Goal: Check status: Check status

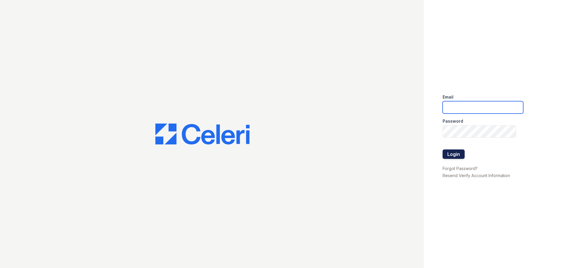
type input "[PERSON_NAME][EMAIL_ADDRESS][DOMAIN_NAME]"
click at [457, 154] on button "Login" at bounding box center [454, 154] width 22 height 9
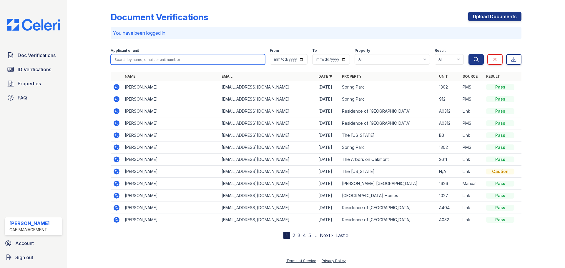
click at [139, 58] on input "search" at bounding box center [188, 59] width 155 height 11
type input "[PERSON_NAME]"
click at [469, 54] on button "Search" at bounding box center [476, 59] width 15 height 11
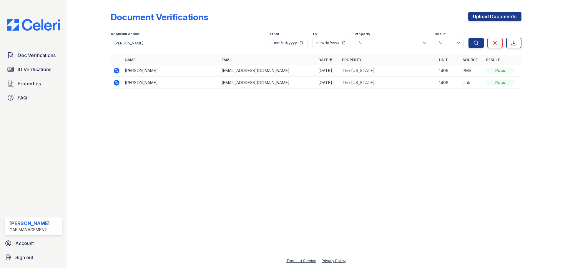
click at [116, 70] on icon at bounding box center [115, 69] width 1 height 1
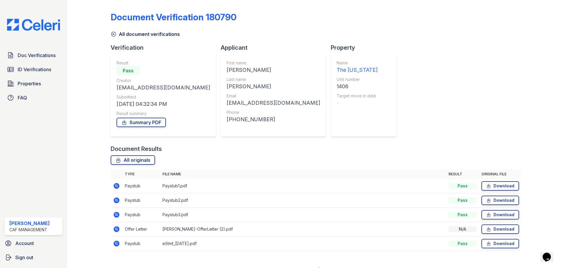
click at [118, 185] on icon at bounding box center [117, 186] width 6 height 6
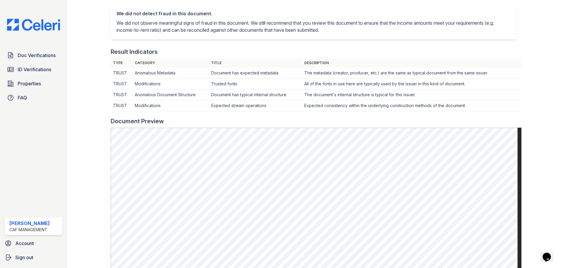
scroll to position [177, 0]
